Goal: Information Seeking & Learning: Learn about a topic

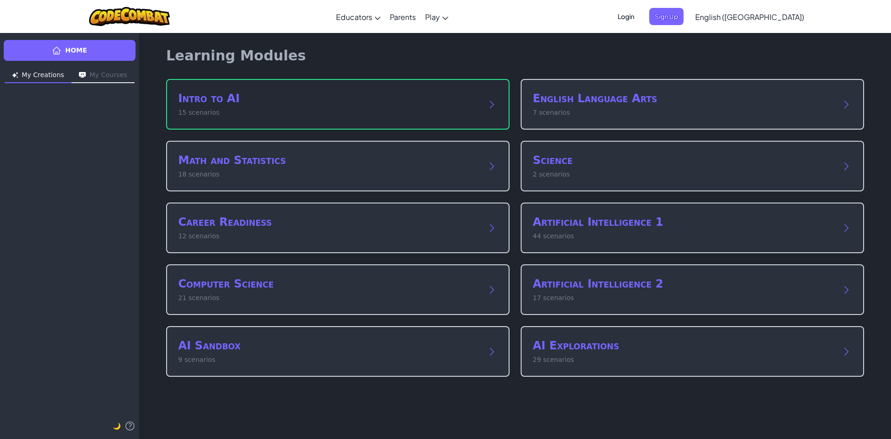
click at [385, 91] on div "Intro to AI 15 scenarios" at bounding box center [338, 104] width 344 height 51
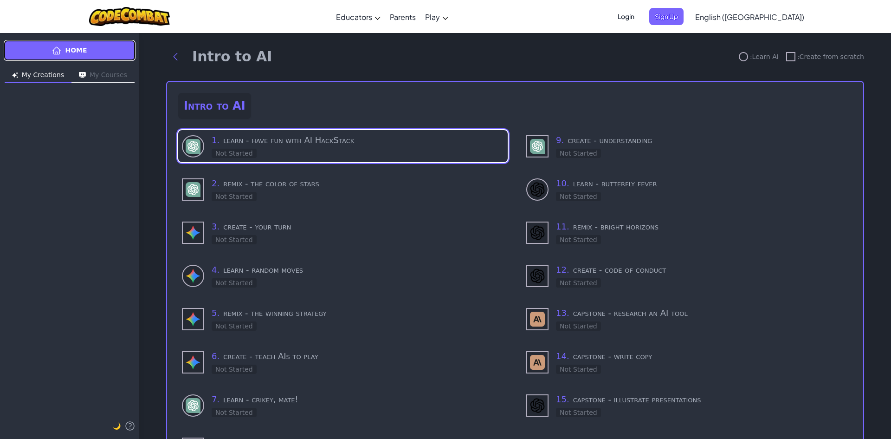
click at [56, 53] on icon at bounding box center [56, 50] width 9 height 9
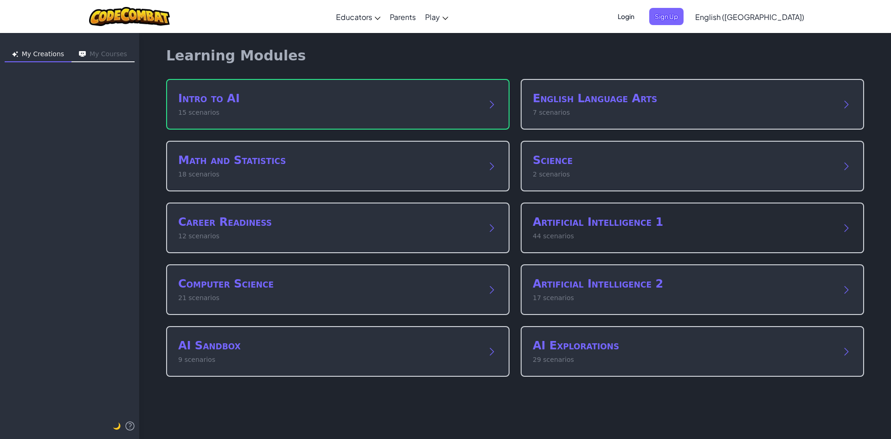
click at [672, 224] on h2 "Artificial Intelligence 1" at bounding box center [683, 222] width 301 height 15
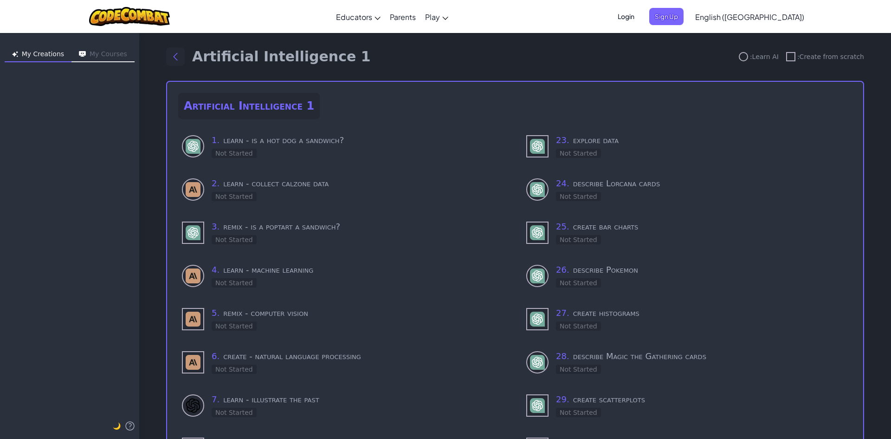
click at [171, 48] on button "Back to modules" at bounding box center [175, 56] width 19 height 19
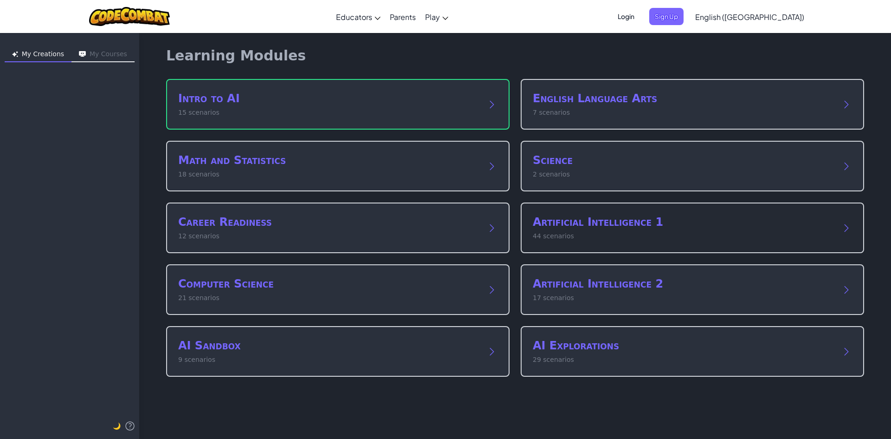
click at [617, 251] on div "Artificial Intelligence 1 44 scenarios" at bounding box center [693, 227] width 344 height 51
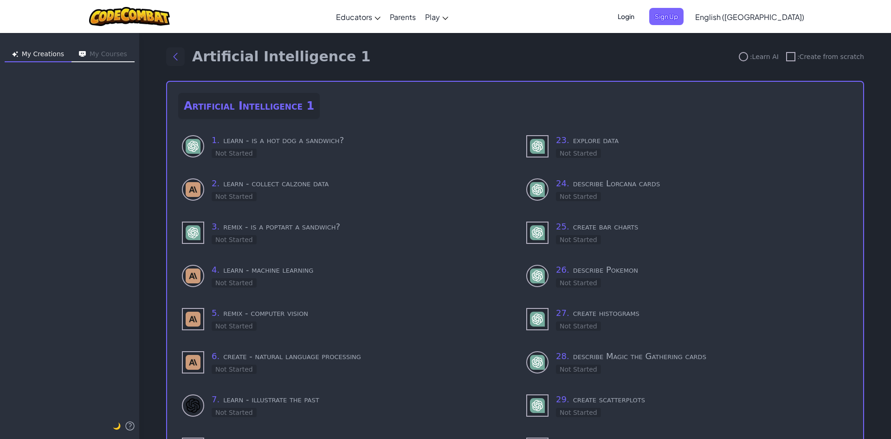
click at [166, 60] on button "Back to modules" at bounding box center [175, 56] width 19 height 19
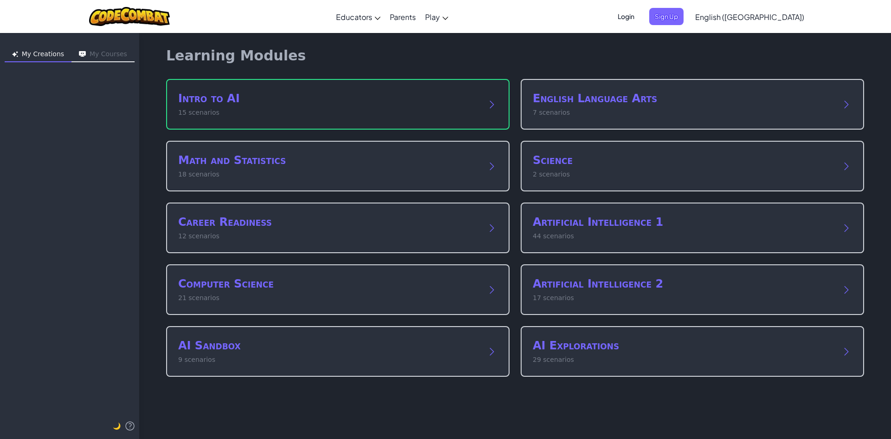
click at [443, 93] on h2 "Intro to AI" at bounding box center [328, 98] width 301 height 15
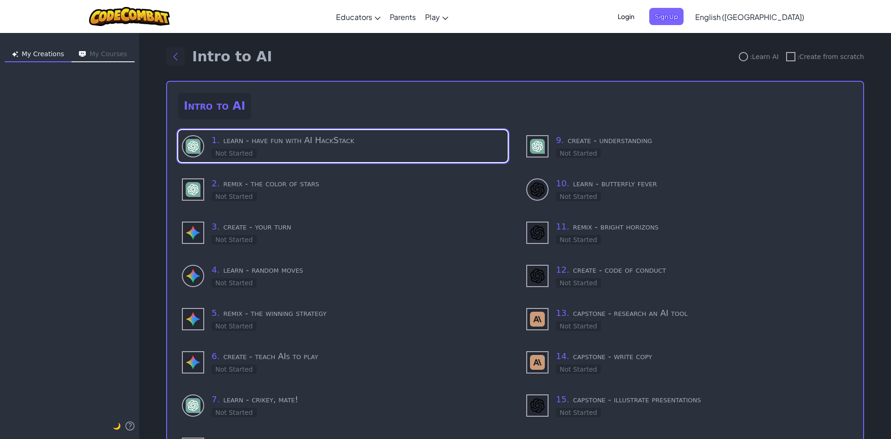
click at [180, 55] on button "Back to modules" at bounding box center [175, 56] width 19 height 19
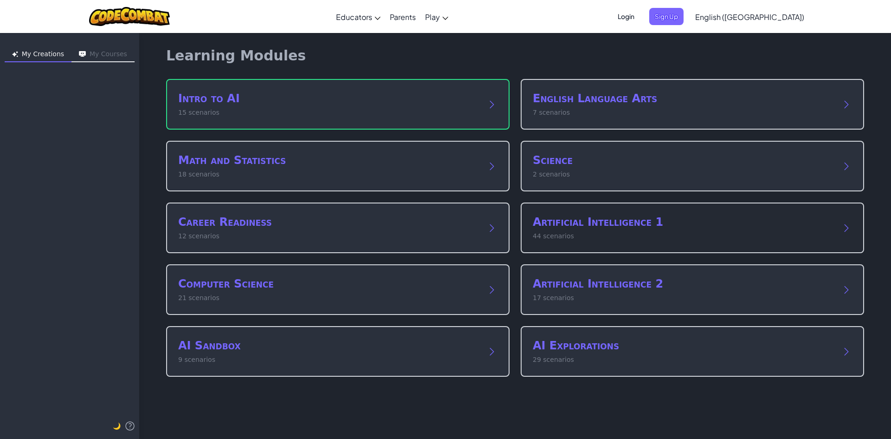
click at [647, 218] on h2 "Artificial Intelligence 1" at bounding box center [683, 222] width 301 height 15
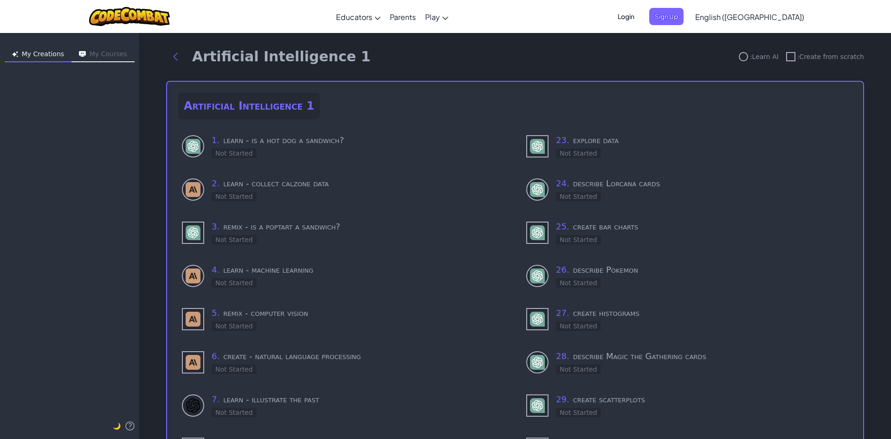
click at [167, 61] on button "Back to modules" at bounding box center [175, 56] width 19 height 19
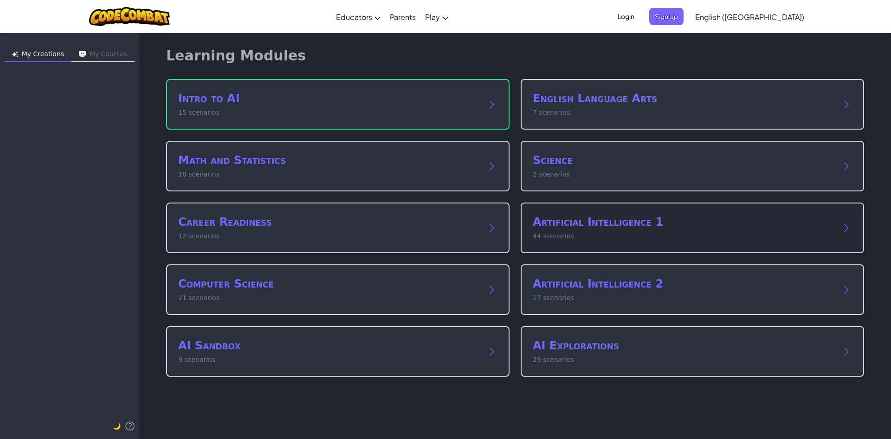
click at [587, 241] on p "44 scenarios" at bounding box center [683, 236] width 301 height 10
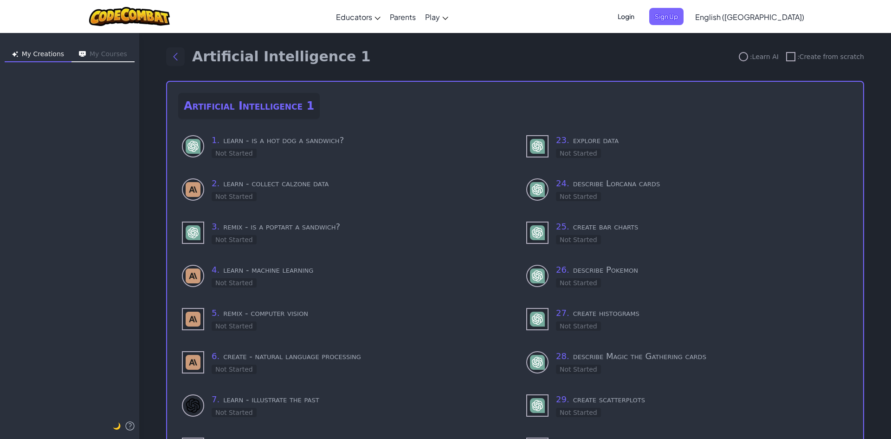
click at [176, 55] on icon "Back to modules" at bounding box center [175, 56] width 11 height 11
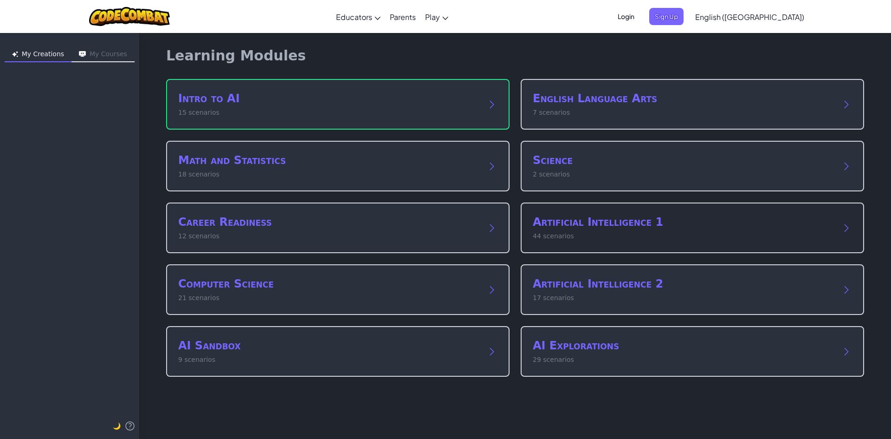
click at [614, 221] on h2 "Artificial Intelligence 1" at bounding box center [683, 222] width 301 height 15
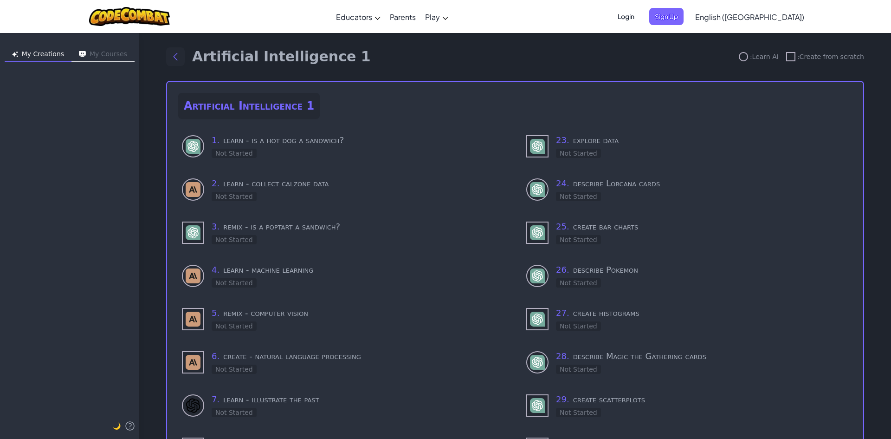
click at [177, 52] on icon "Back to modules" at bounding box center [175, 56] width 11 height 11
